Goal: Information Seeking & Learning: Understand process/instructions

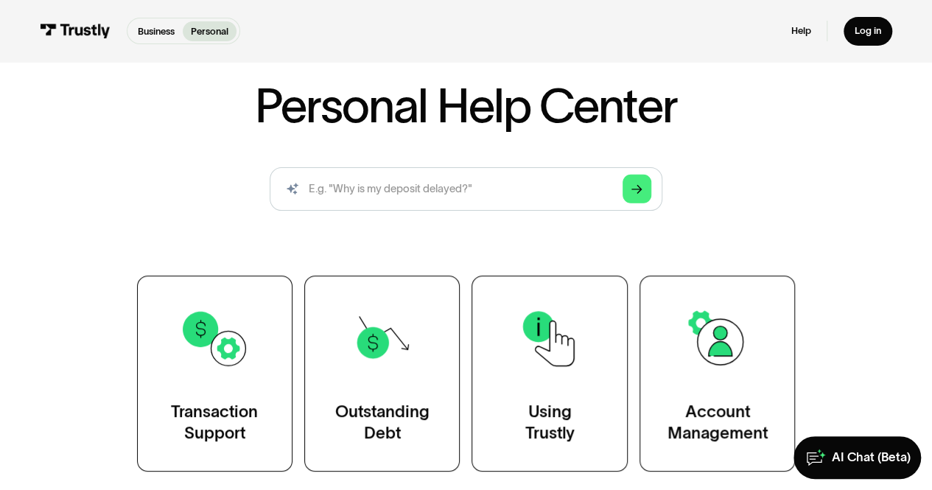
scroll to position [147, 0]
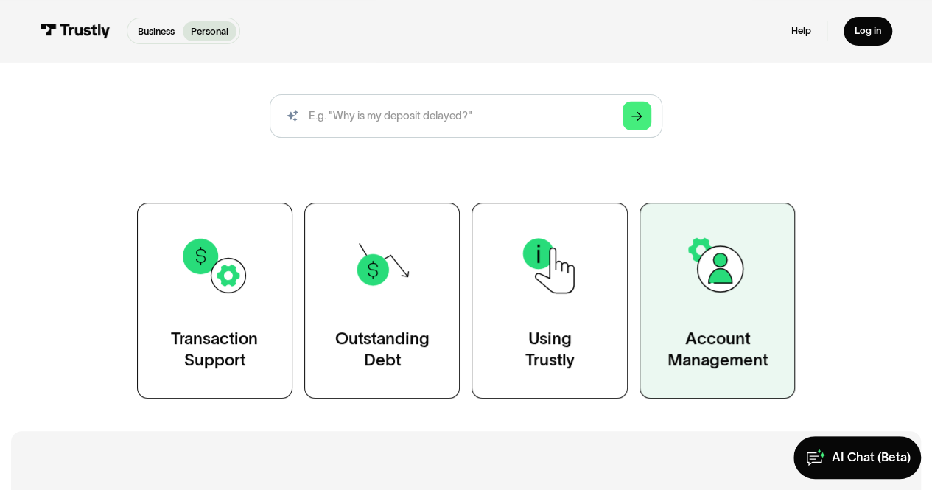
click at [726, 345] on div "Account Management" at bounding box center [717, 349] width 100 height 43
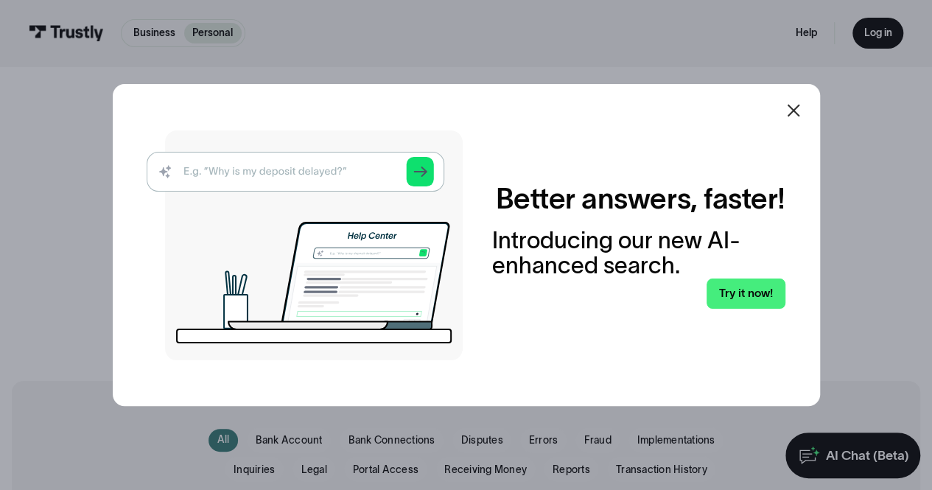
click at [245, 164] on img at bounding box center [305, 245] width 316 height 230
click at [242, 175] on img at bounding box center [305, 245] width 316 height 230
click at [187, 157] on img at bounding box center [305, 245] width 316 height 230
click at [182, 172] on img at bounding box center [305, 245] width 316 height 230
click at [171, 172] on img at bounding box center [305, 245] width 316 height 230
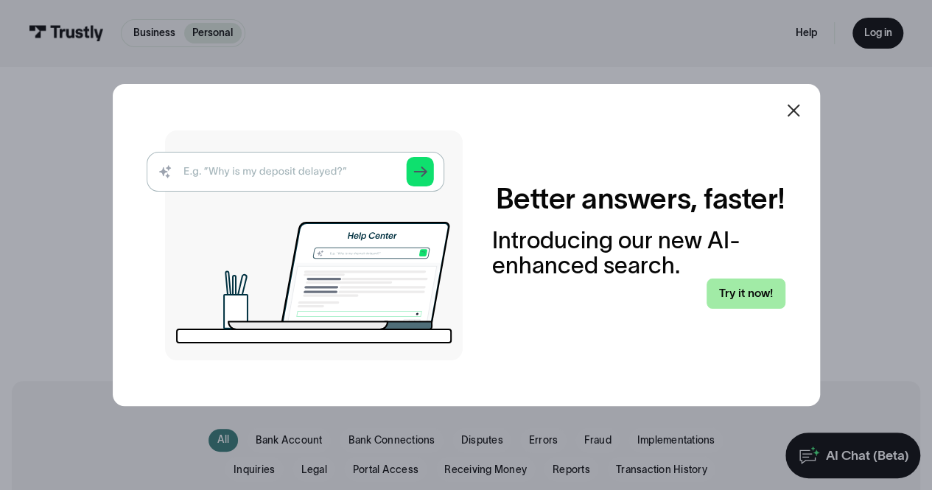
click at [743, 285] on link "Try it now!" at bounding box center [746, 293] width 78 height 30
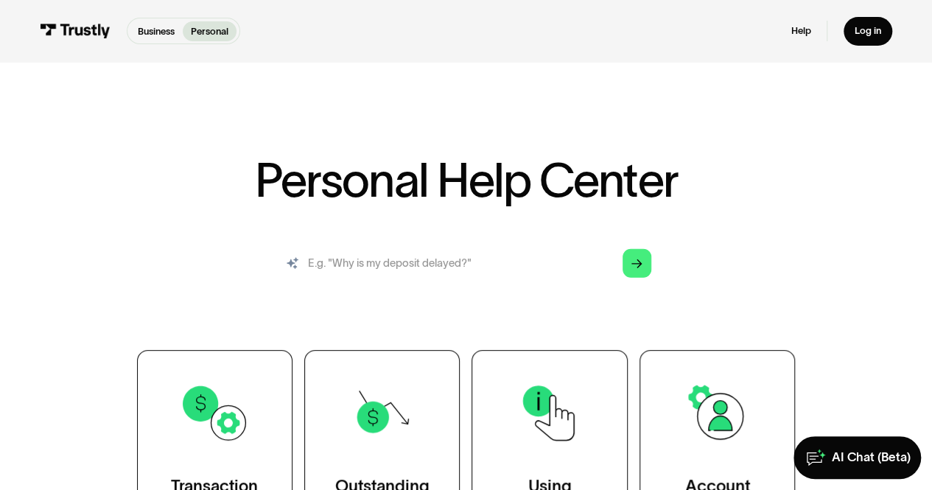
click at [452, 270] on input "search" at bounding box center [466, 263] width 392 height 43
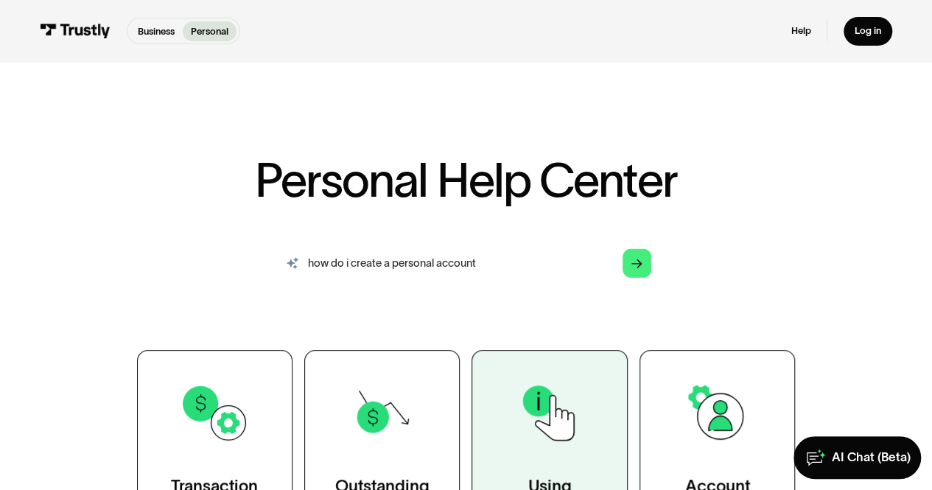
type input "how do i create a personal account"
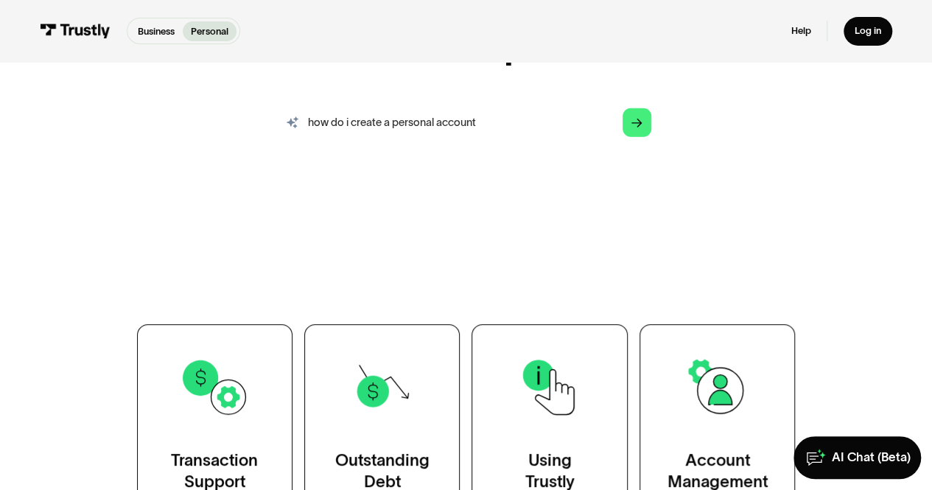
scroll to position [147, 0]
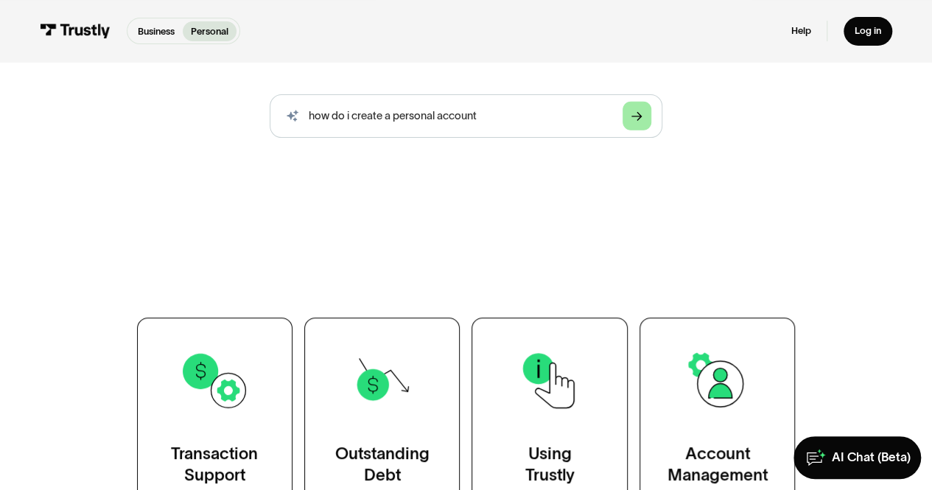
click at [631, 122] on link "Arrow Right" at bounding box center [637, 116] width 29 height 29
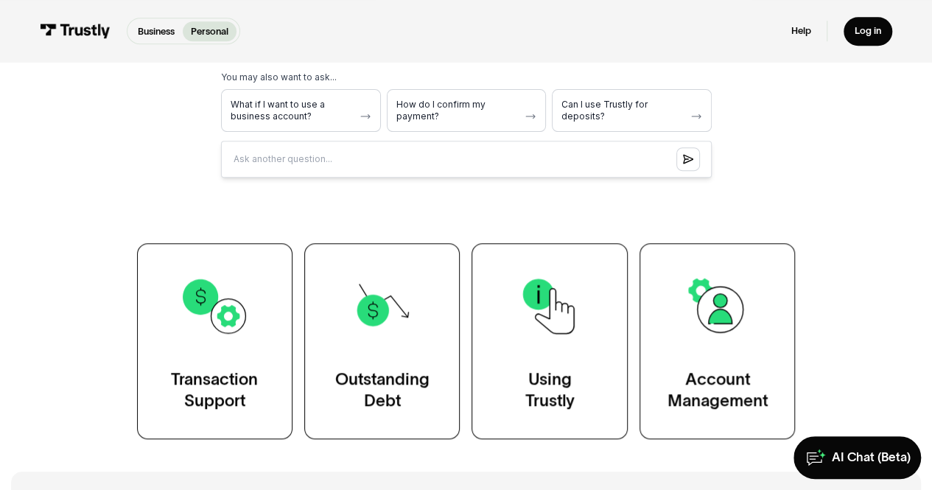
scroll to position [516, 0]
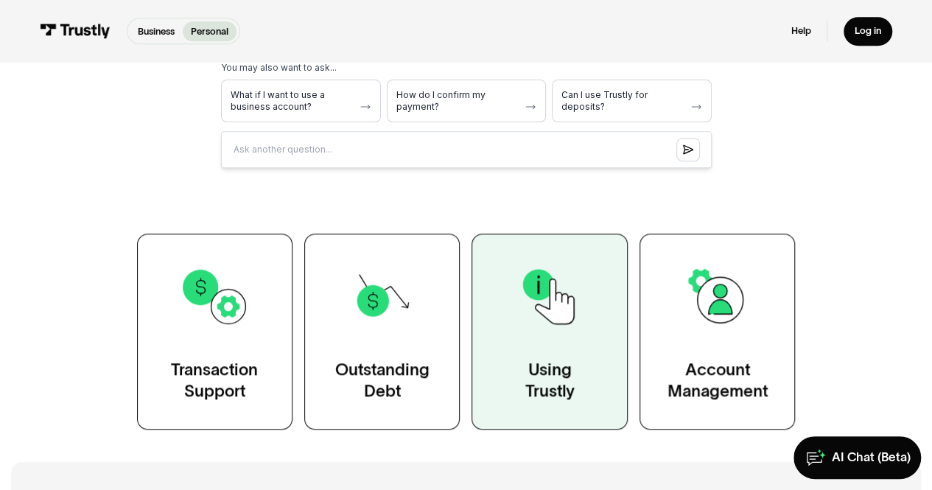
click at [541, 366] on div "Using Trustly" at bounding box center [549, 380] width 49 height 43
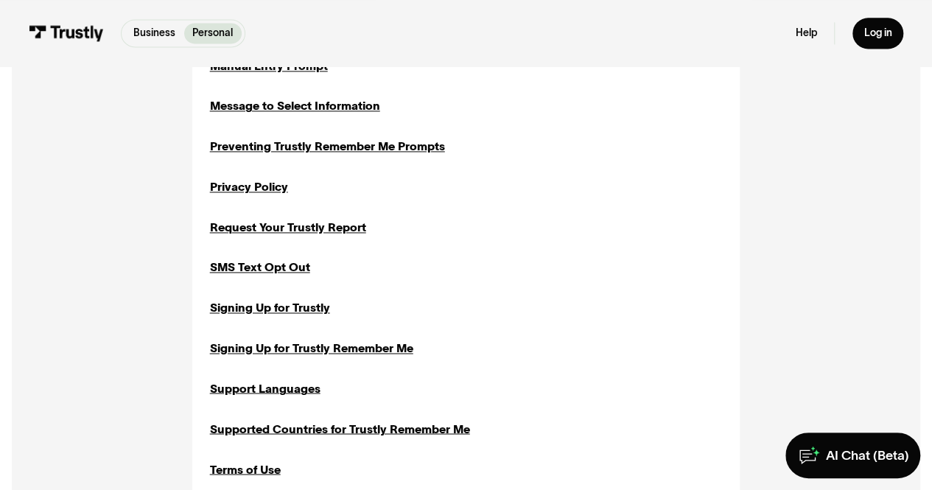
scroll to position [1031, 0]
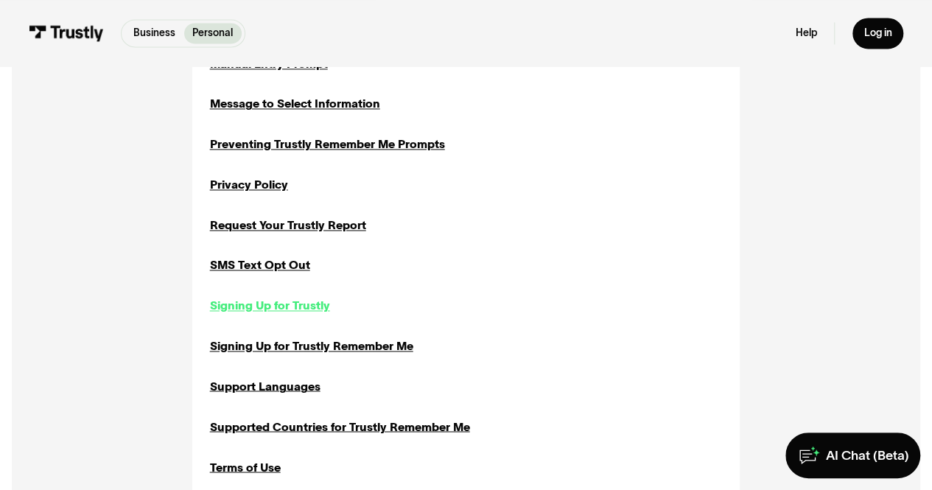
click at [231, 307] on div "Signing Up for Trustly" at bounding box center [270, 305] width 120 height 17
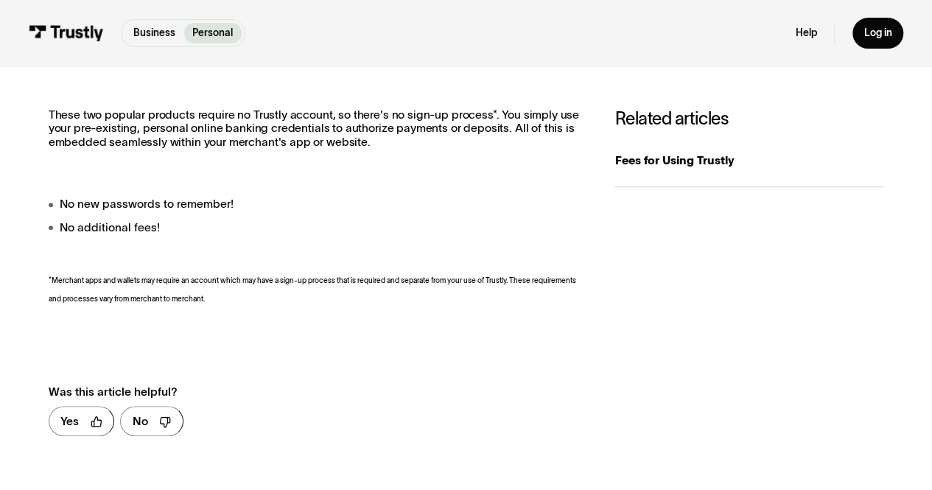
scroll to position [295, 0]
